Goal: Information Seeking & Learning: Learn about a topic

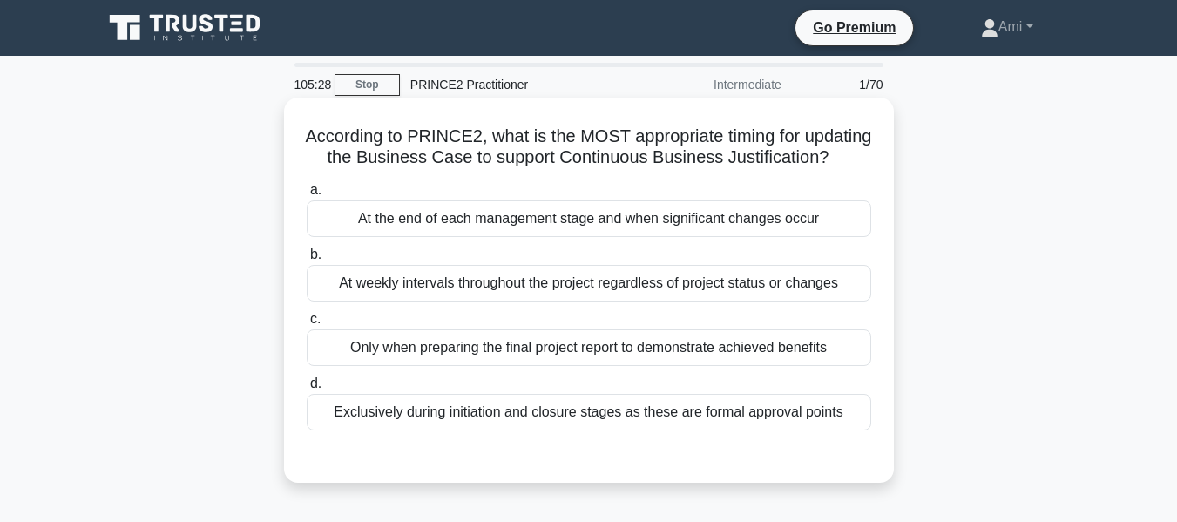
click at [810, 237] on div "At the end of each management stage and when significant changes occur" at bounding box center [589, 218] width 565 height 37
click at [307, 196] on input "a. At the end of each management stage and when significant changes occur" at bounding box center [307, 190] width 0 height 11
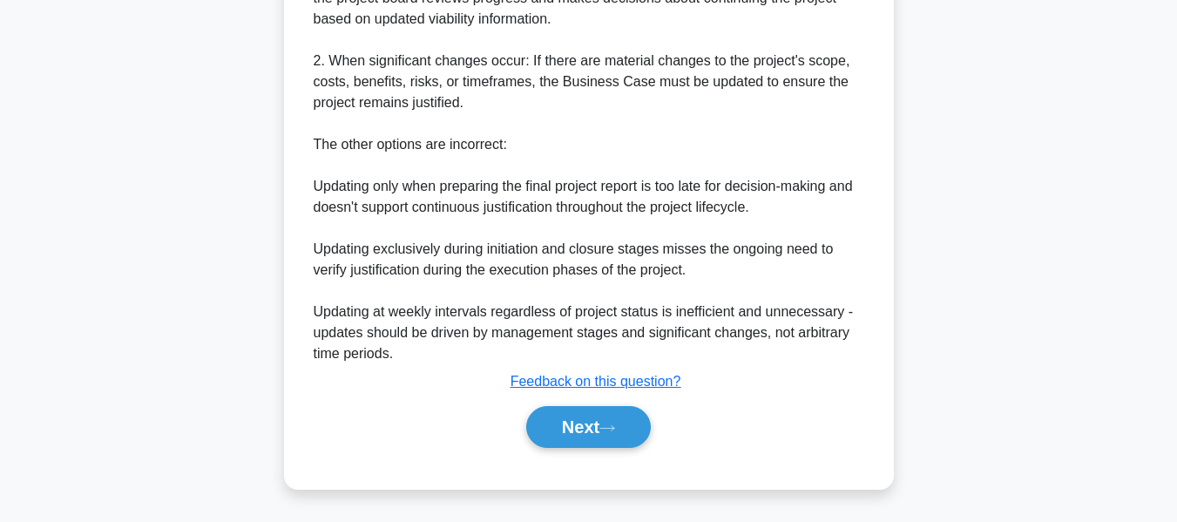
scroll to position [679, 0]
click at [626, 434] on button "Next" at bounding box center [588, 427] width 125 height 42
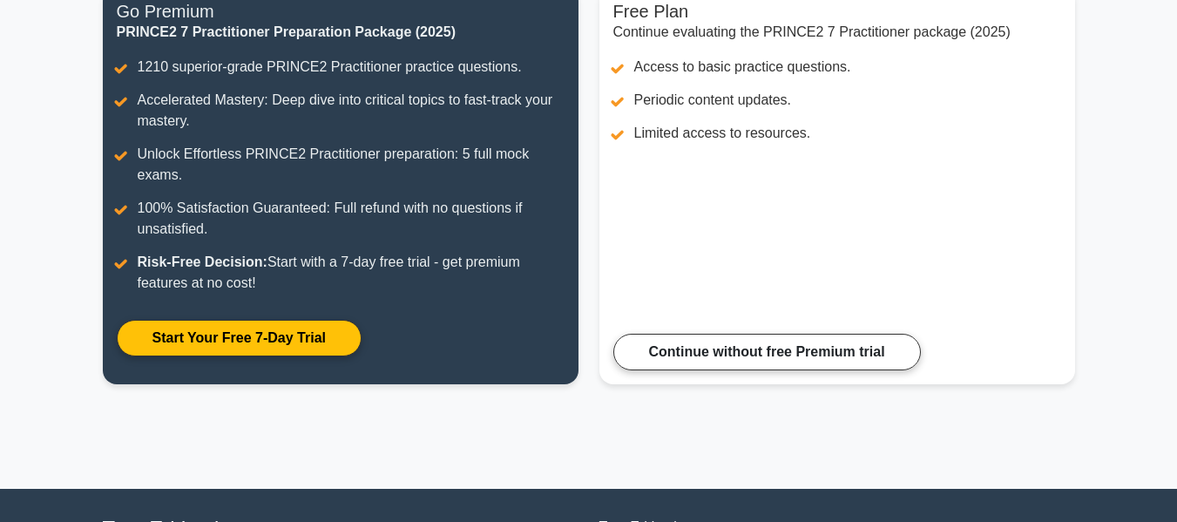
scroll to position [246, 0]
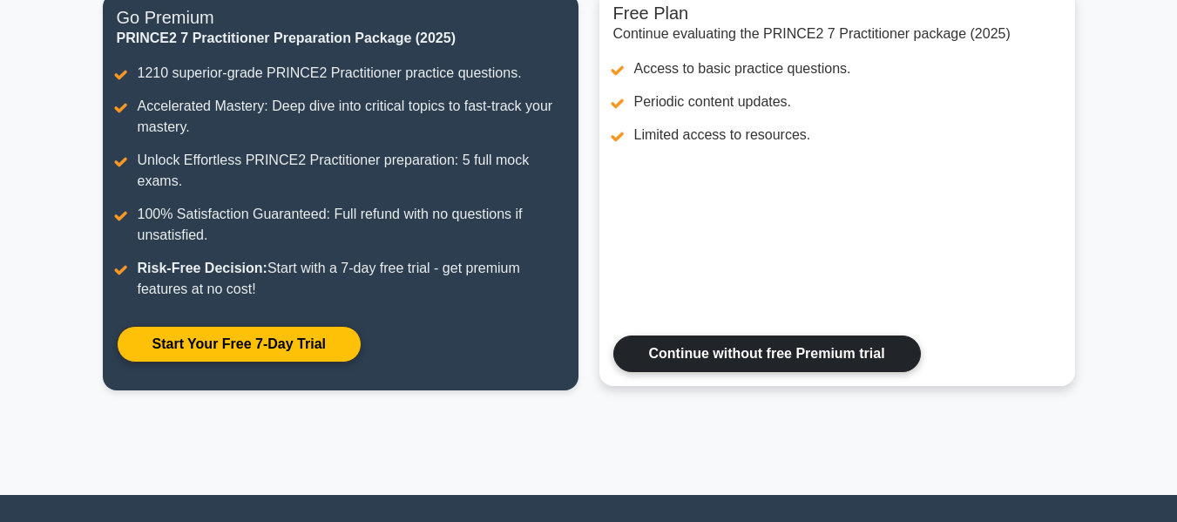
click at [847, 367] on link "Continue without free Premium trial" at bounding box center [767, 353] width 308 height 37
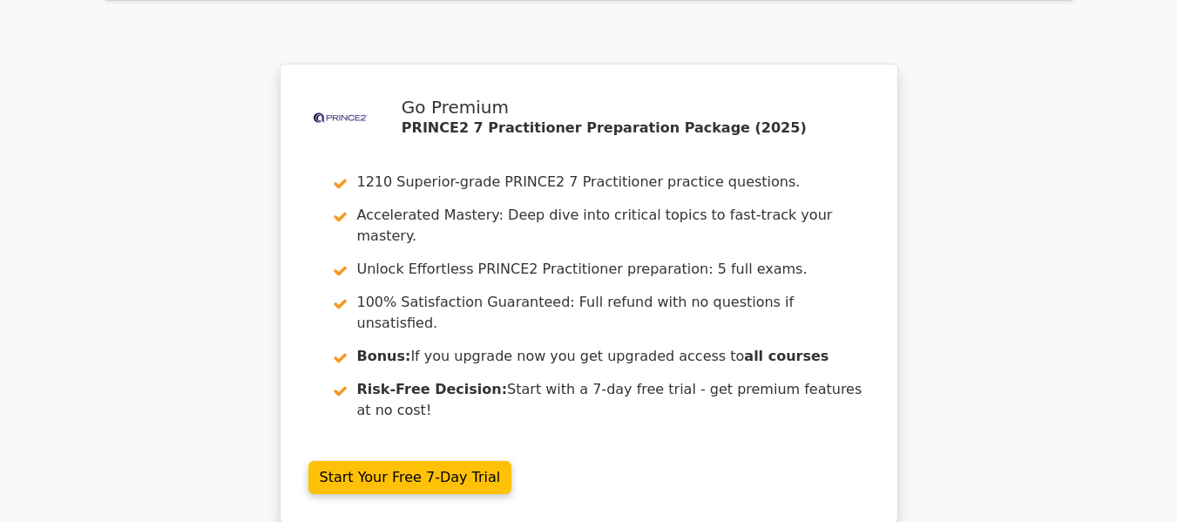
scroll to position [2532, 0]
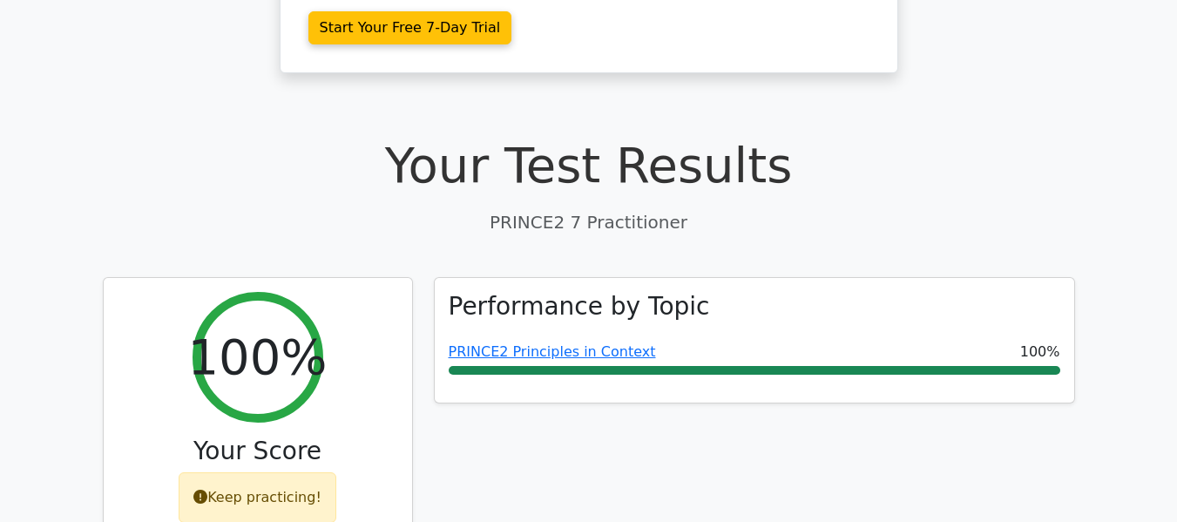
scroll to position [444, 0]
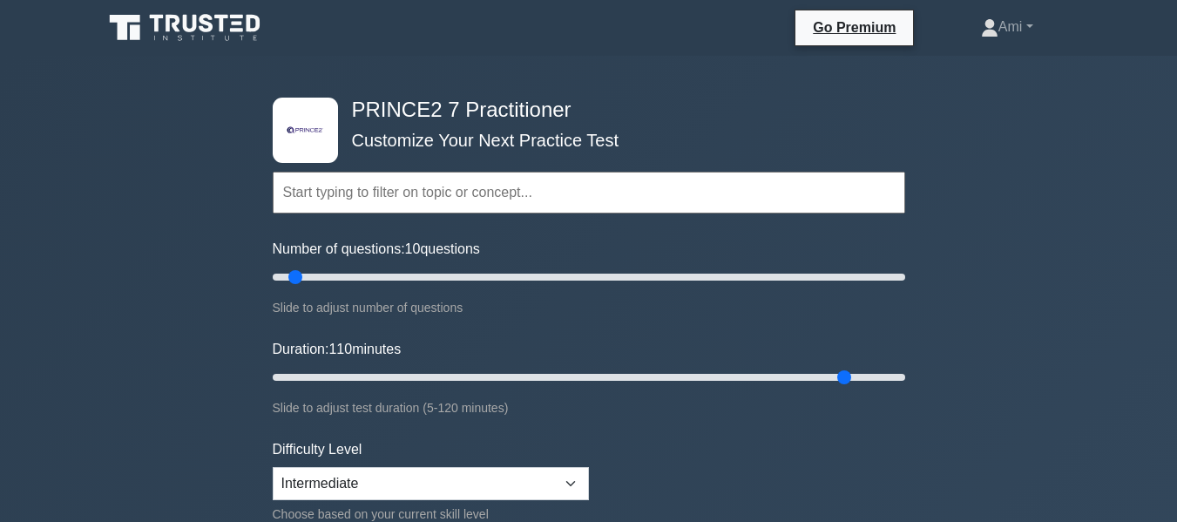
type input "110"
